Goal: Task Accomplishment & Management: Manage account settings

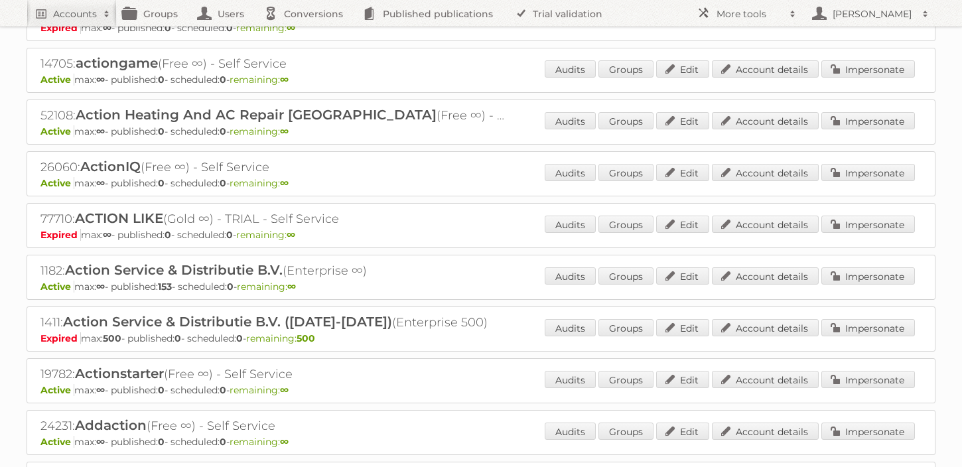
scroll to position [233, 0]
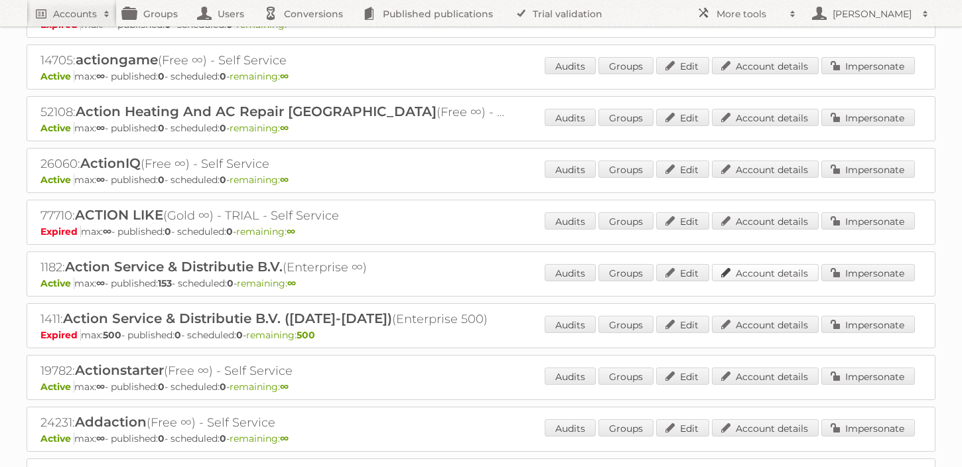
click at [776, 267] on link "Account details" at bounding box center [765, 272] width 107 height 17
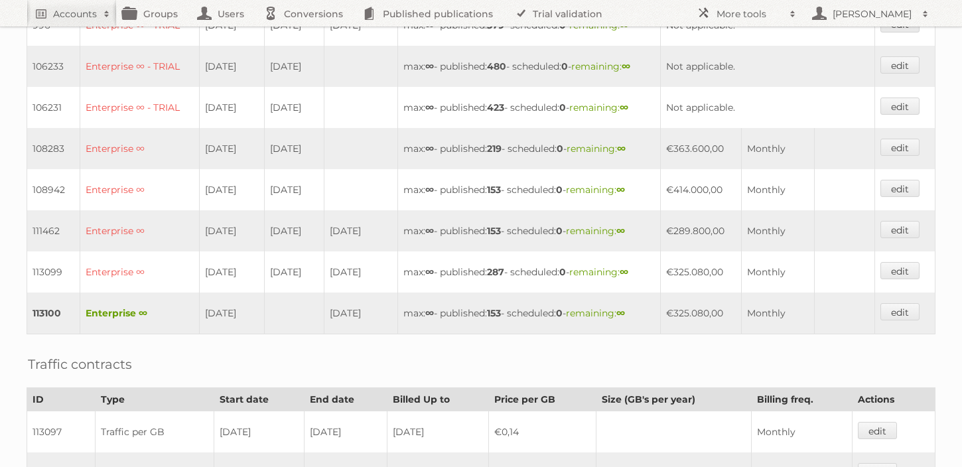
scroll to position [680, 0]
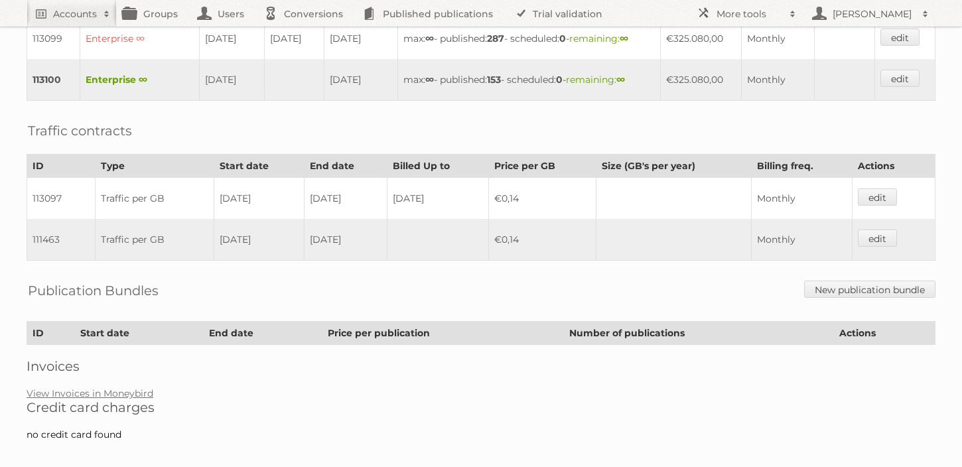
click at [119, 399] on h2 "Credit card charges" at bounding box center [481, 407] width 909 height 16
click at [122, 387] on link "View Invoices in Moneybird" at bounding box center [90, 393] width 127 height 12
click at [133, 387] on link "View Invoices in Moneybird" at bounding box center [90, 393] width 127 height 12
